Goal: Information Seeking & Learning: Compare options

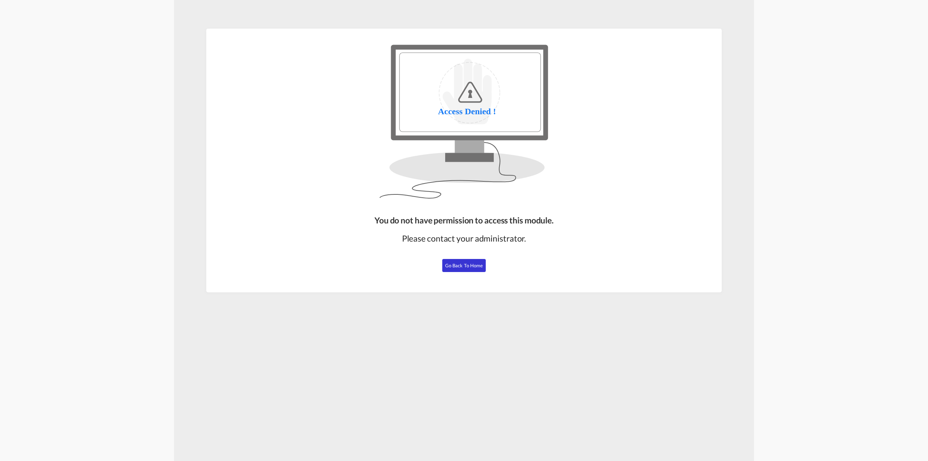
click at [468, 263] on span "Go Back to Home" at bounding box center [464, 266] width 38 height 6
click at [472, 267] on span "Go Back to Home" at bounding box center [464, 266] width 38 height 6
